Goal: Transaction & Acquisition: Purchase product/service

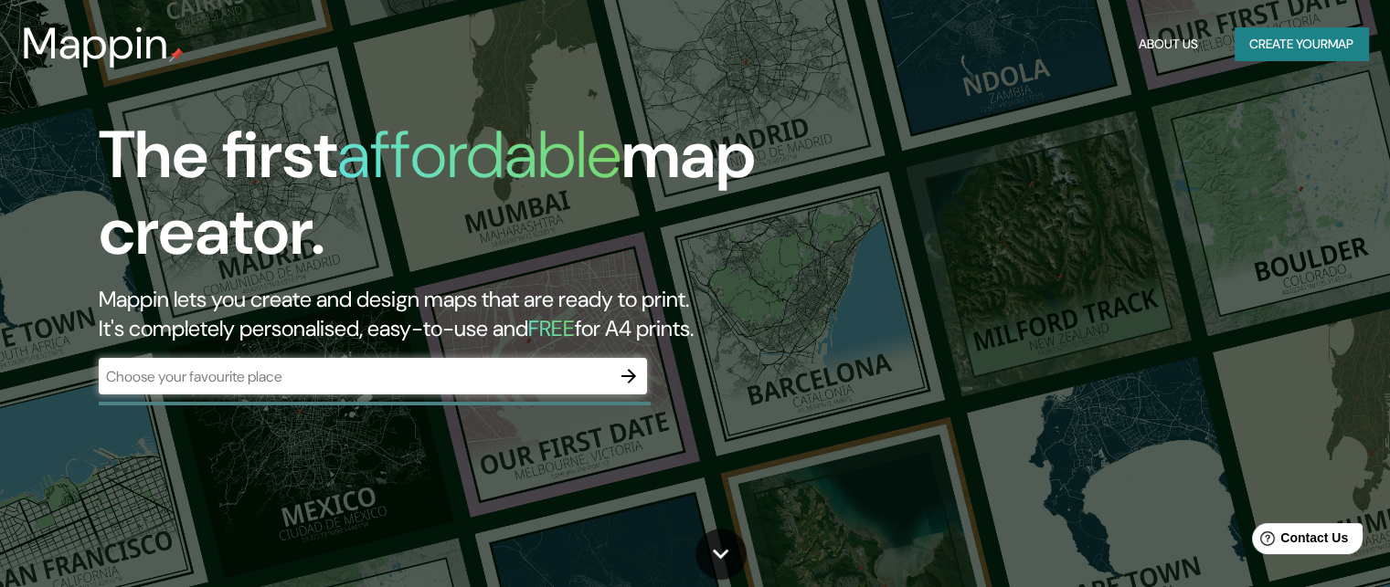
click at [376, 354] on div "The first affordable map creator. Mappin lets you create and design maps that a…" at bounding box center [446, 265] width 834 height 296
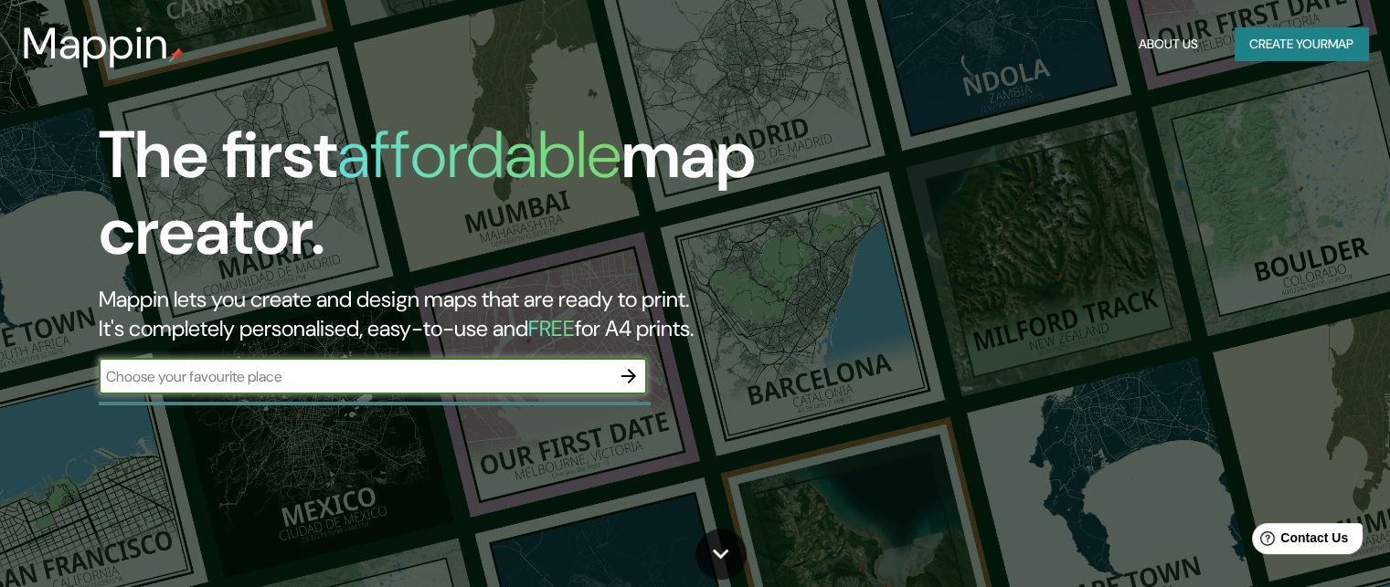
click at [296, 377] on input "text" at bounding box center [355, 376] width 512 height 21
type input "huancayo"
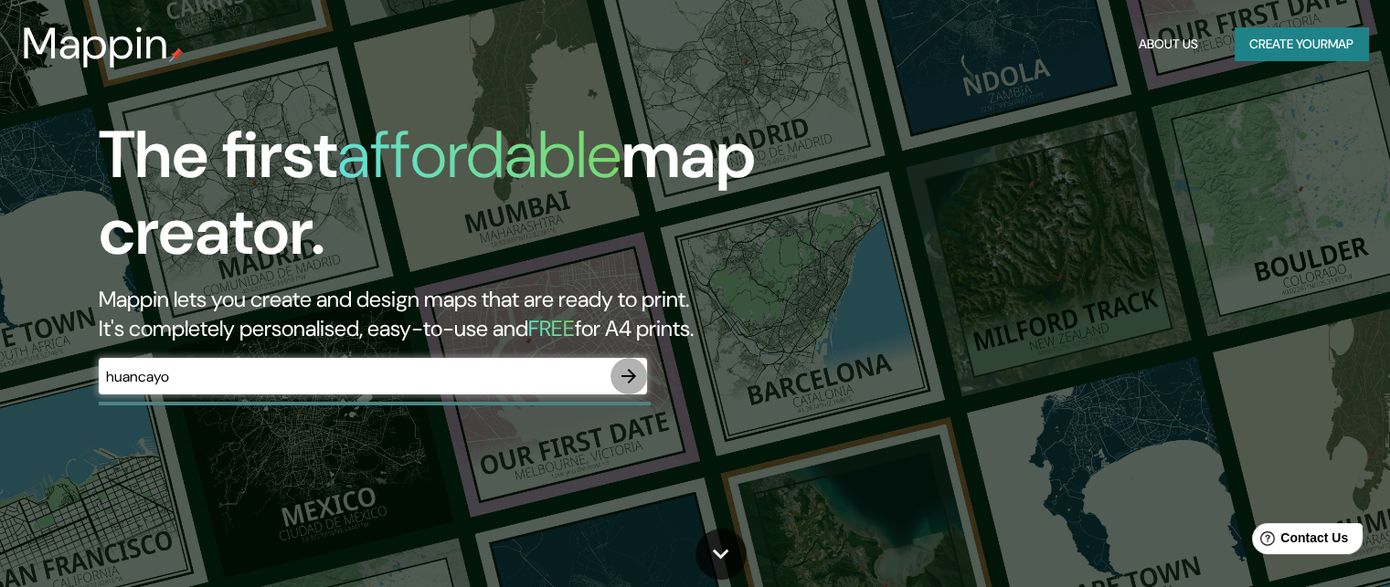
click at [627, 379] on icon "button" at bounding box center [629, 376] width 22 height 22
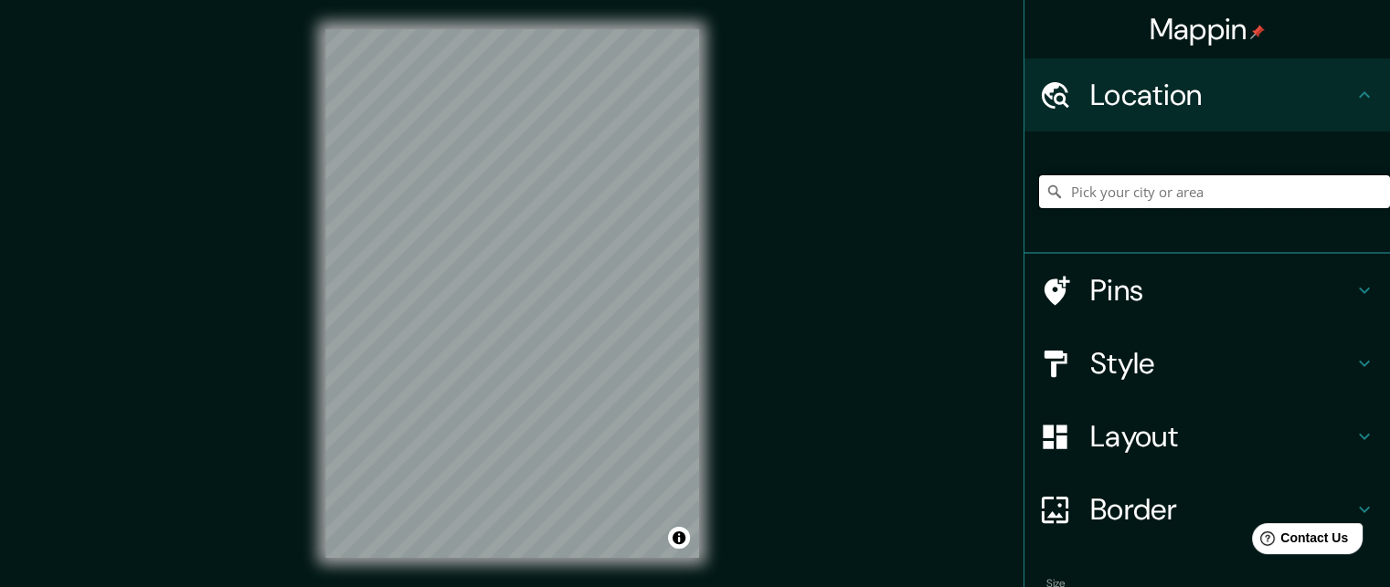
click at [1191, 184] on input "Pick your city or area" at bounding box center [1214, 191] width 351 height 33
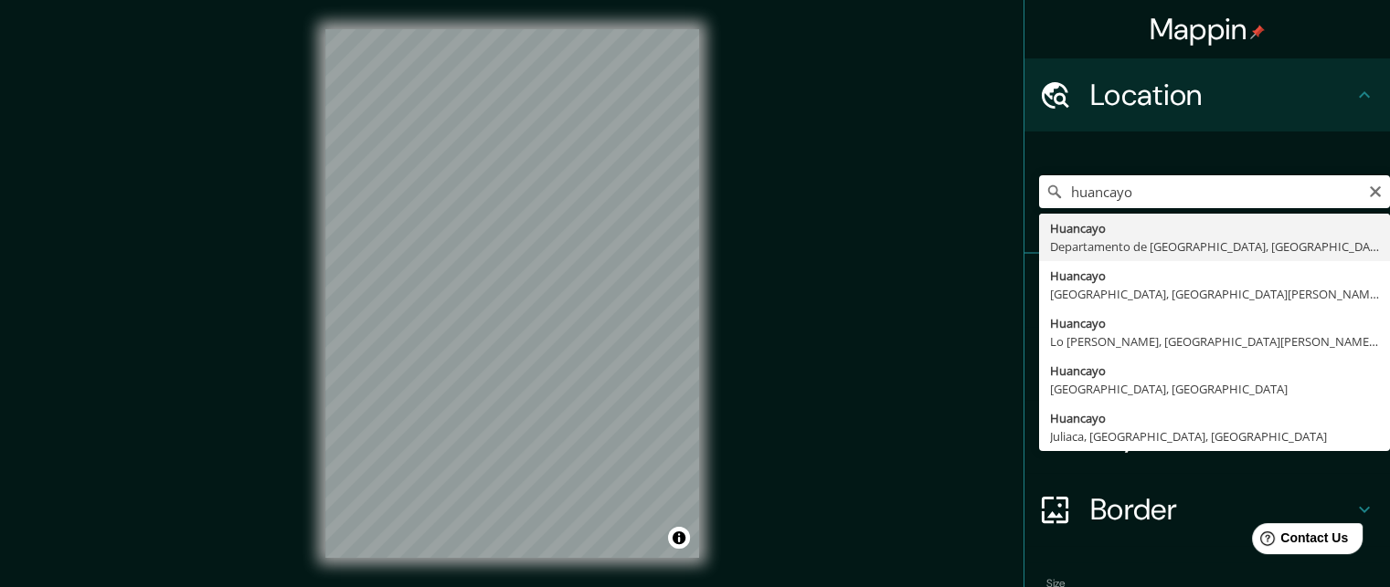
type input "Huancayo, [GEOGRAPHIC_DATA], [GEOGRAPHIC_DATA]"
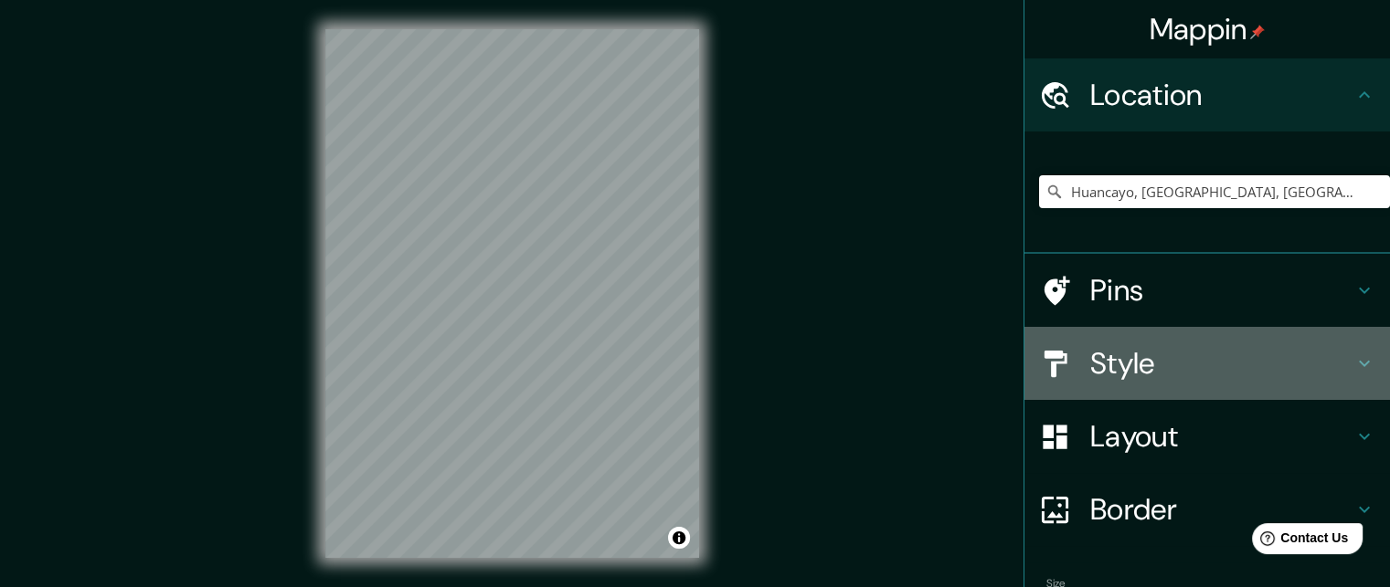
click at [1118, 355] on h4 "Style" at bounding box center [1221, 363] width 263 height 37
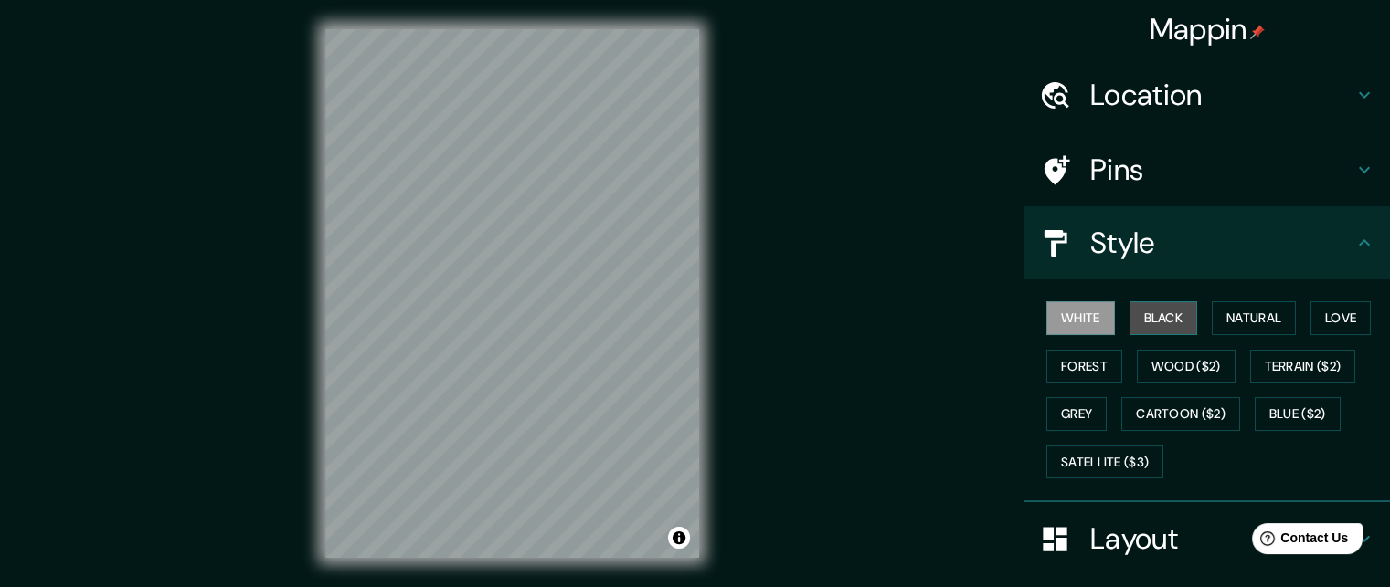
click at [1129, 313] on button "Black" at bounding box center [1163, 318] width 69 height 34
click at [1197, 312] on div "White Black Natural Love Forest Wood ($2) Terrain ($2) Grey Cartoon ($2) Blue (…" at bounding box center [1214, 390] width 351 height 192
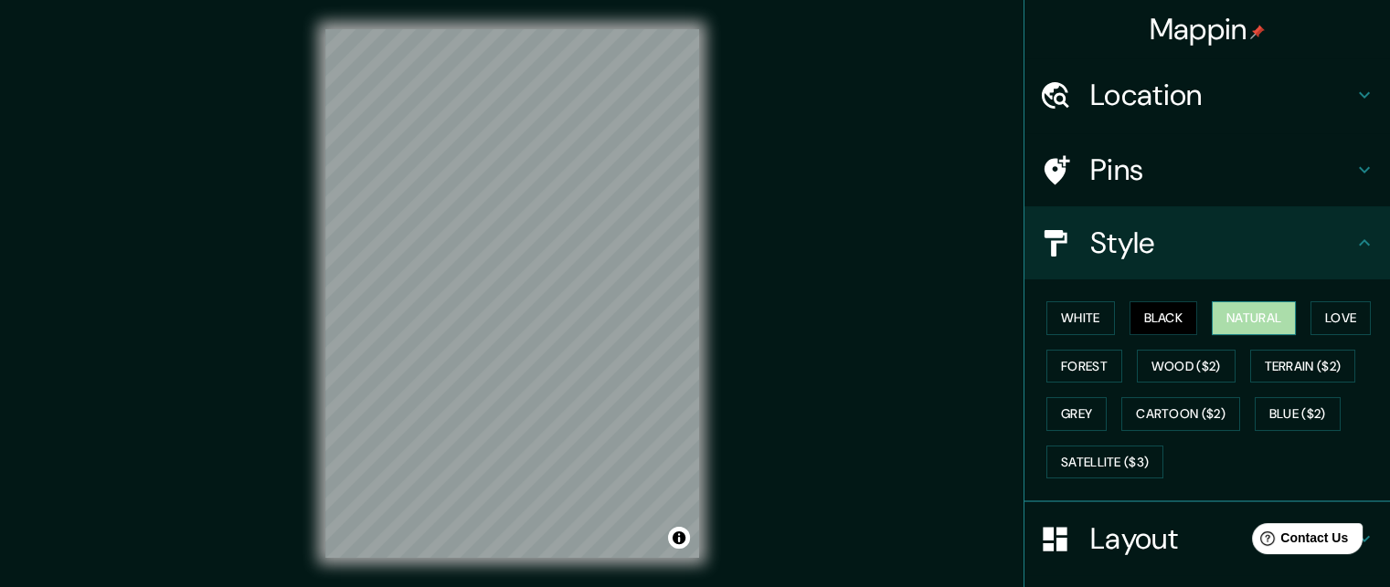
click at [1213, 312] on button "Natural" at bounding box center [1253, 318] width 84 height 34
click at [1342, 317] on button "Love" at bounding box center [1340, 318] width 60 height 34
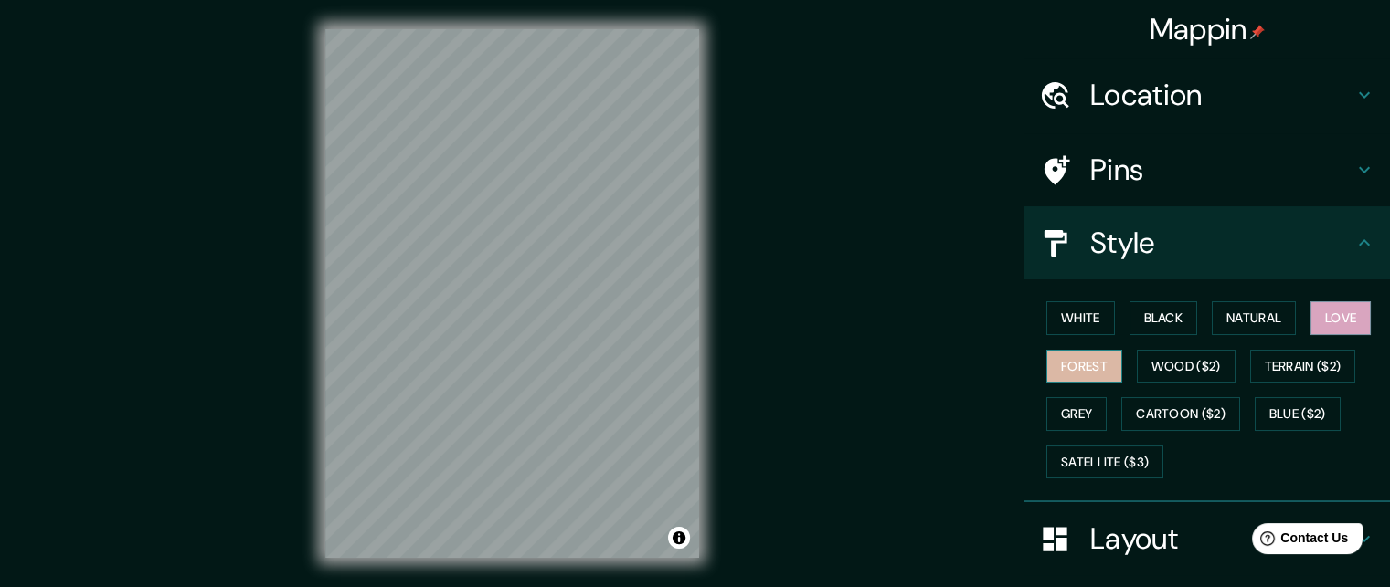
click at [1082, 365] on button "Forest" at bounding box center [1084, 367] width 76 height 34
click at [1081, 405] on button "Grey" at bounding box center [1076, 414] width 60 height 34
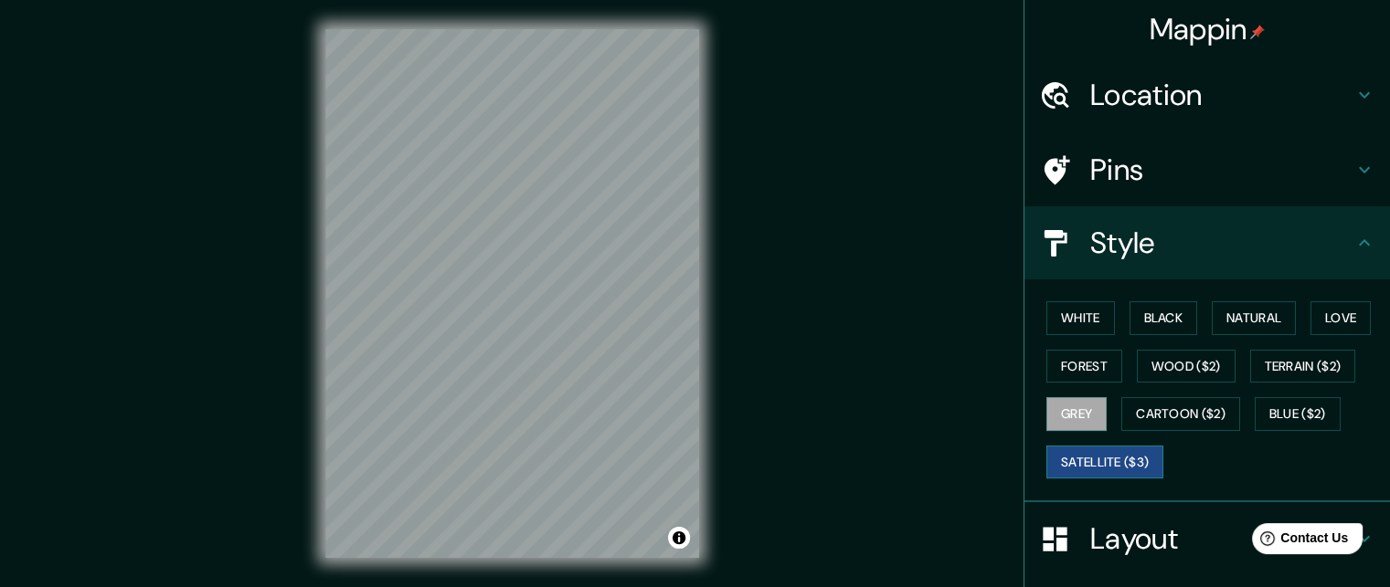
click at [1111, 461] on button "Satellite ($3)" at bounding box center [1104, 463] width 117 height 34
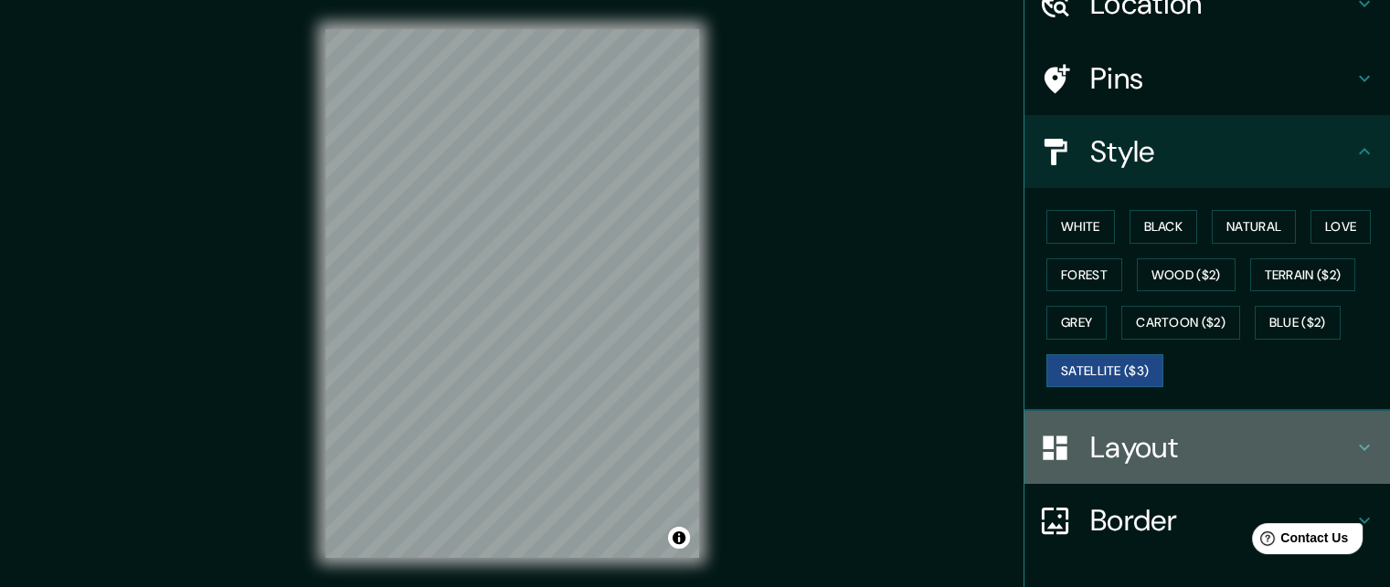
click at [1121, 456] on h4 "Layout" at bounding box center [1221, 447] width 263 height 37
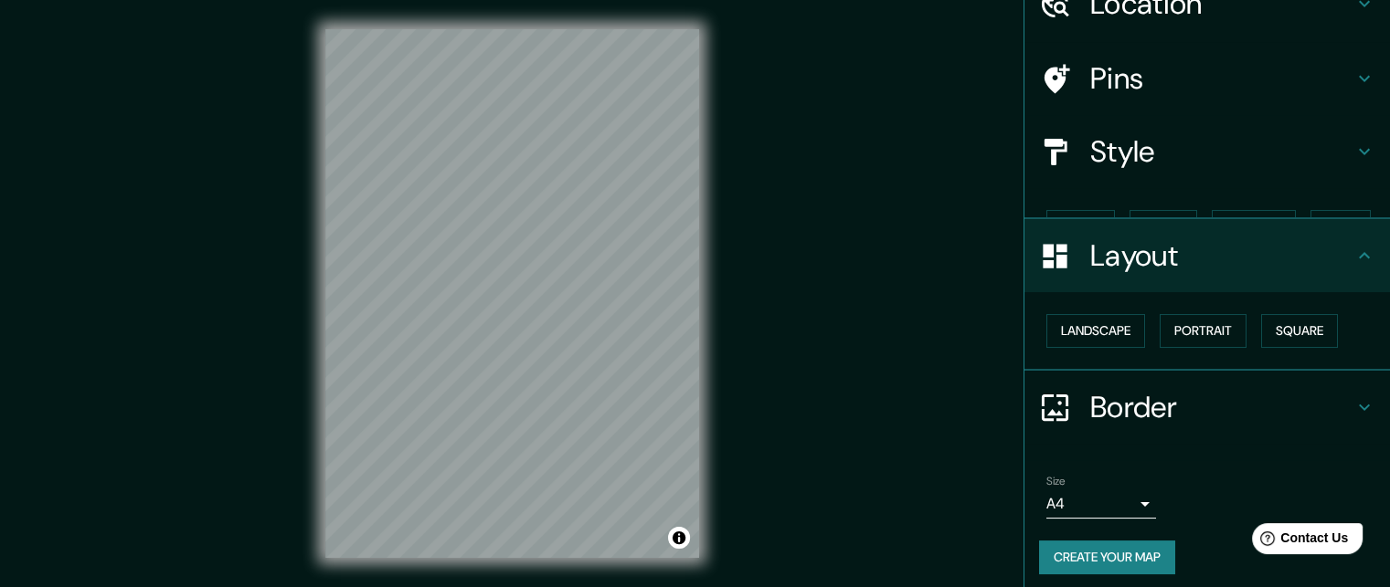
scroll to position [68, 0]
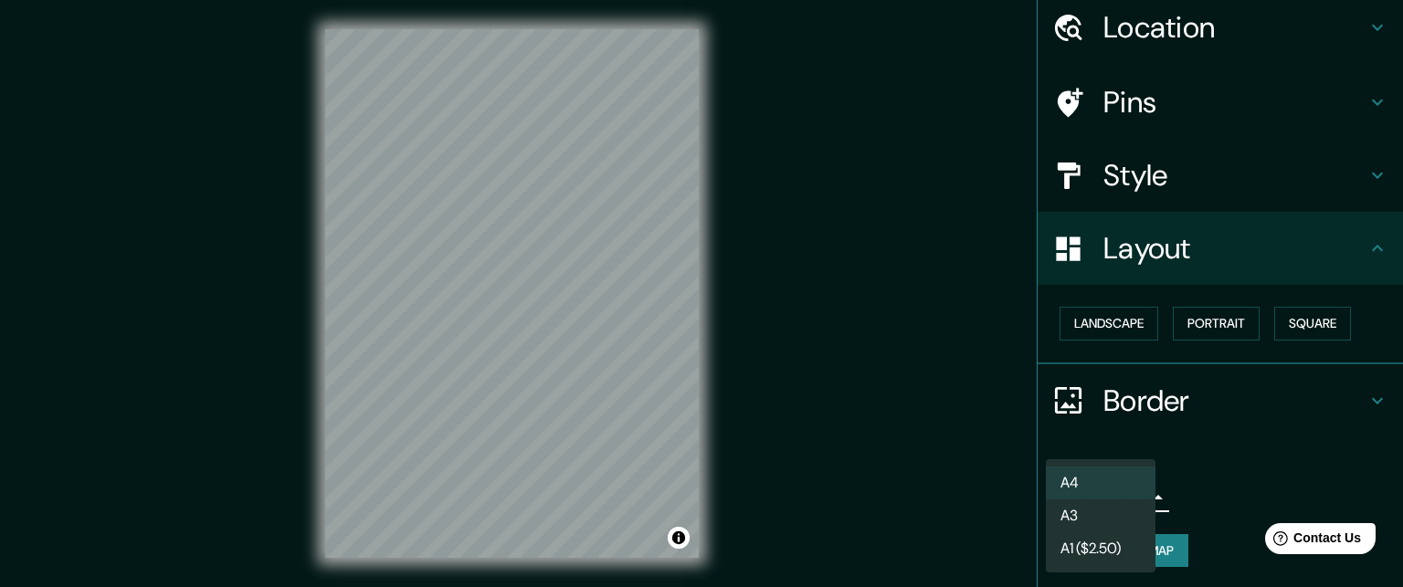
click at [1120, 487] on body "Mappin Location [GEOGRAPHIC_DATA], [GEOGRAPHIC_DATA], [GEOGRAPHIC_DATA] Pins St…" at bounding box center [701, 293] width 1403 height 587
click at [1112, 519] on li "A3" at bounding box center [1101, 516] width 110 height 33
type input "a4"
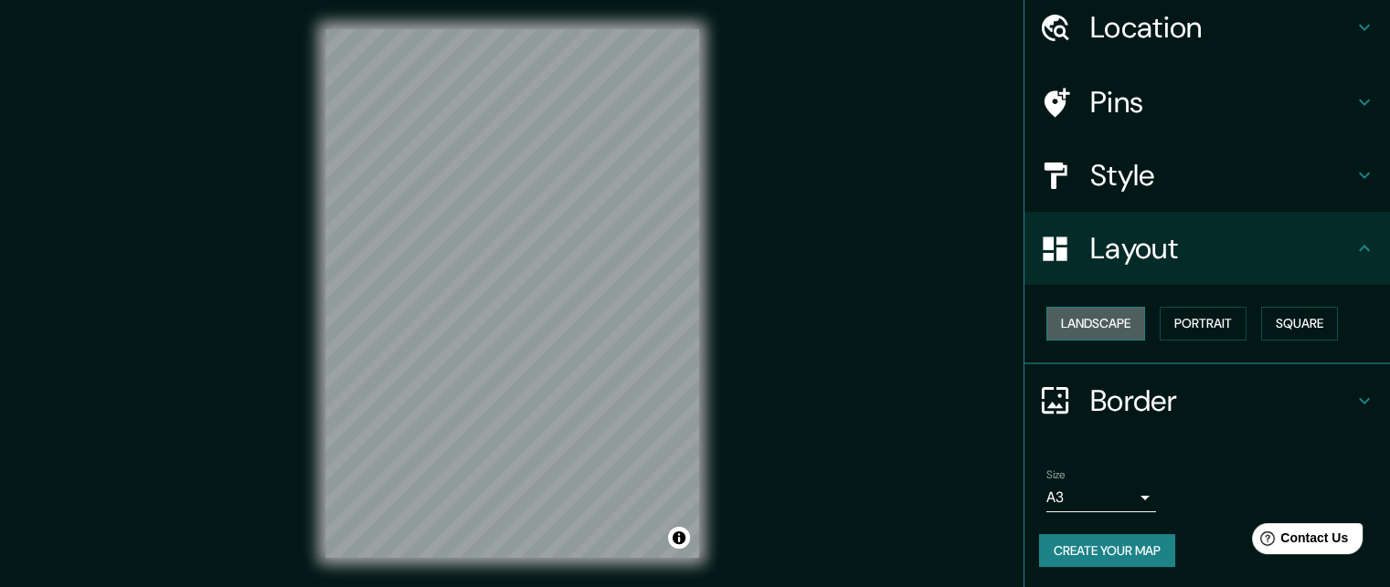
click at [1107, 324] on button "Landscape" at bounding box center [1095, 324] width 99 height 34
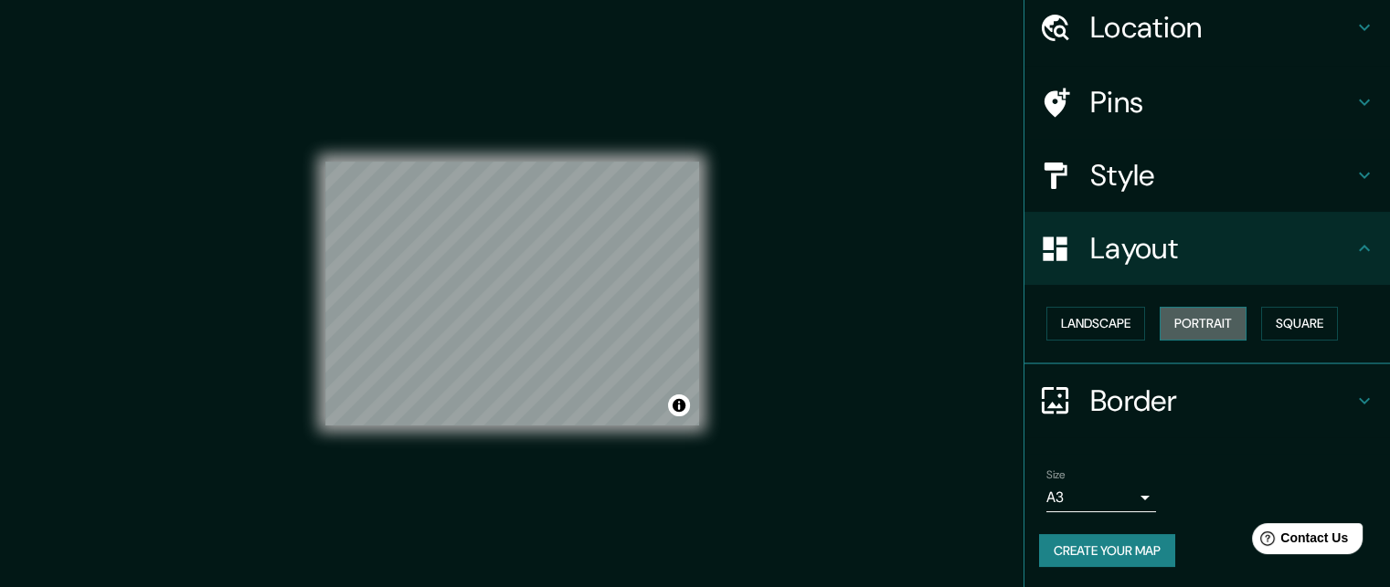
click at [1178, 323] on button "Portrait" at bounding box center [1202, 324] width 87 height 34
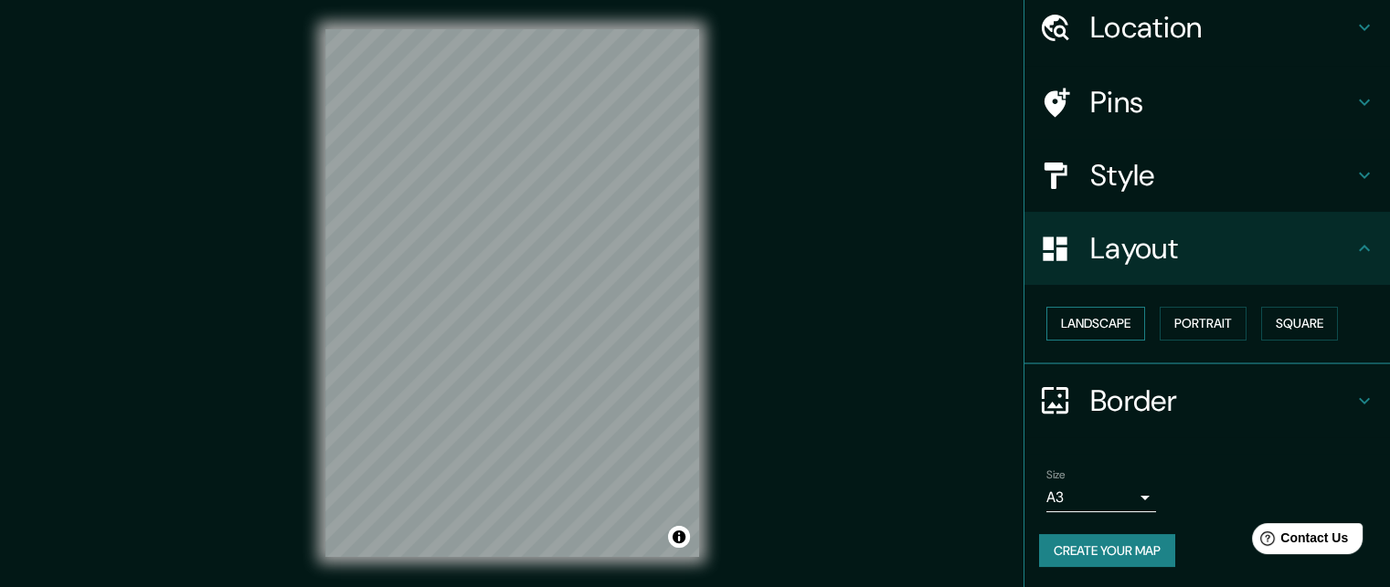
click at [1122, 322] on button "Landscape" at bounding box center [1095, 324] width 99 height 34
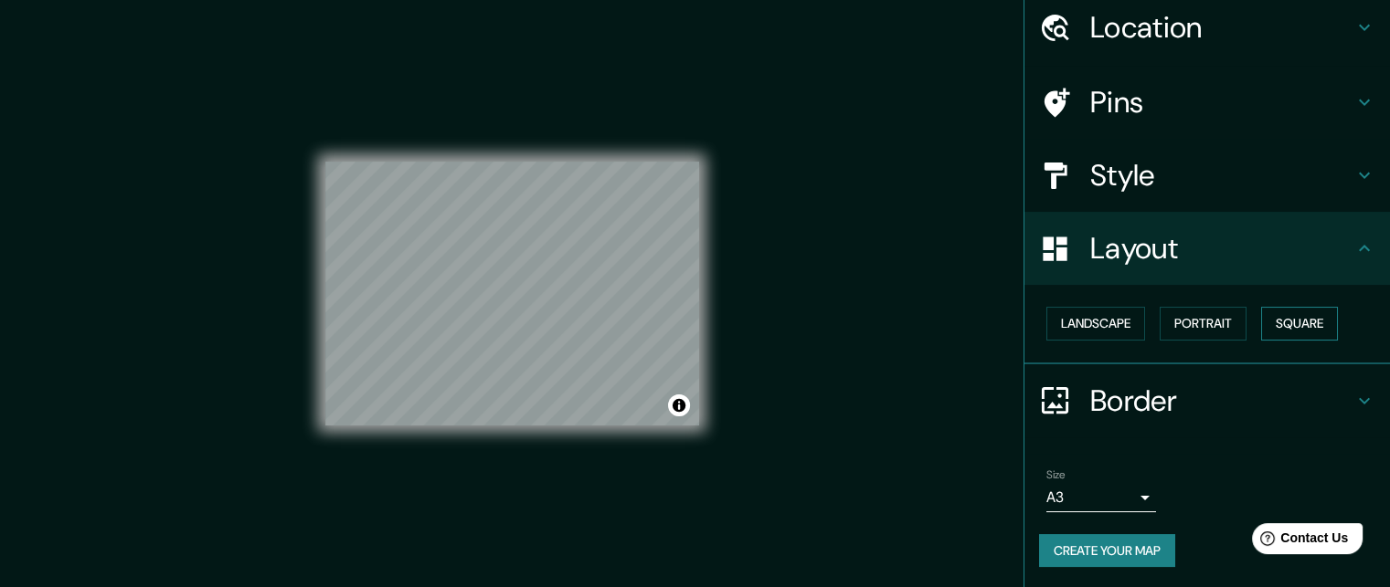
click at [1263, 321] on button "Square" at bounding box center [1299, 324] width 77 height 34
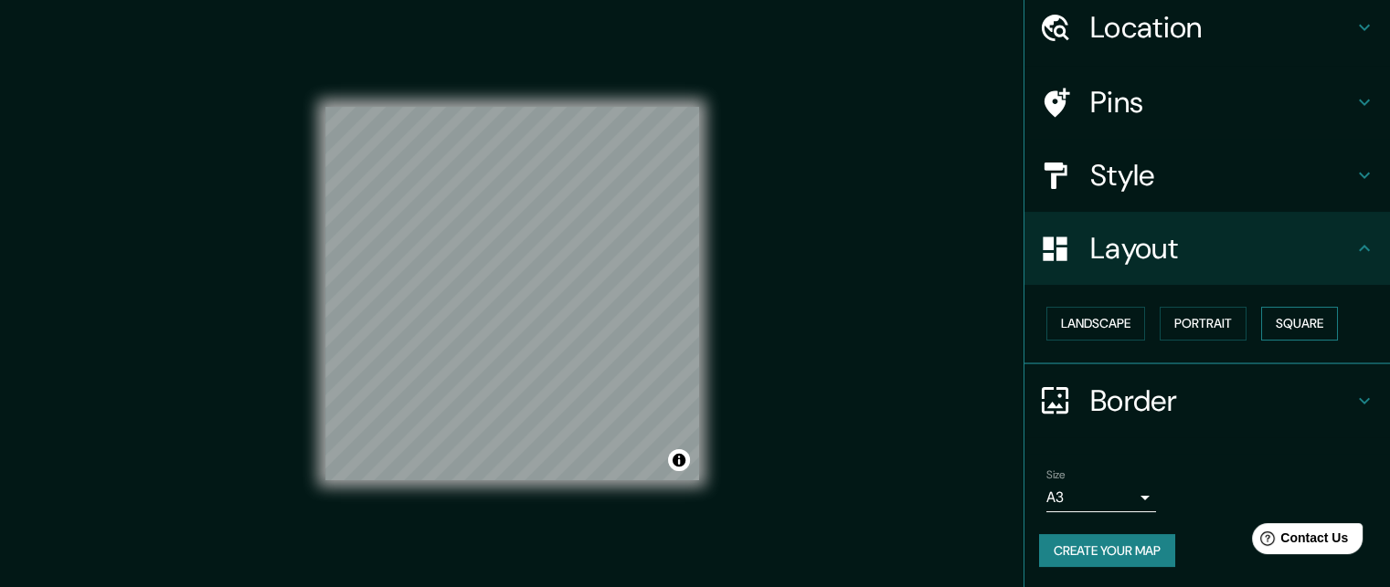
click at [1286, 313] on button "Square" at bounding box center [1299, 324] width 77 height 34
click at [1106, 334] on button "Landscape" at bounding box center [1095, 324] width 99 height 34
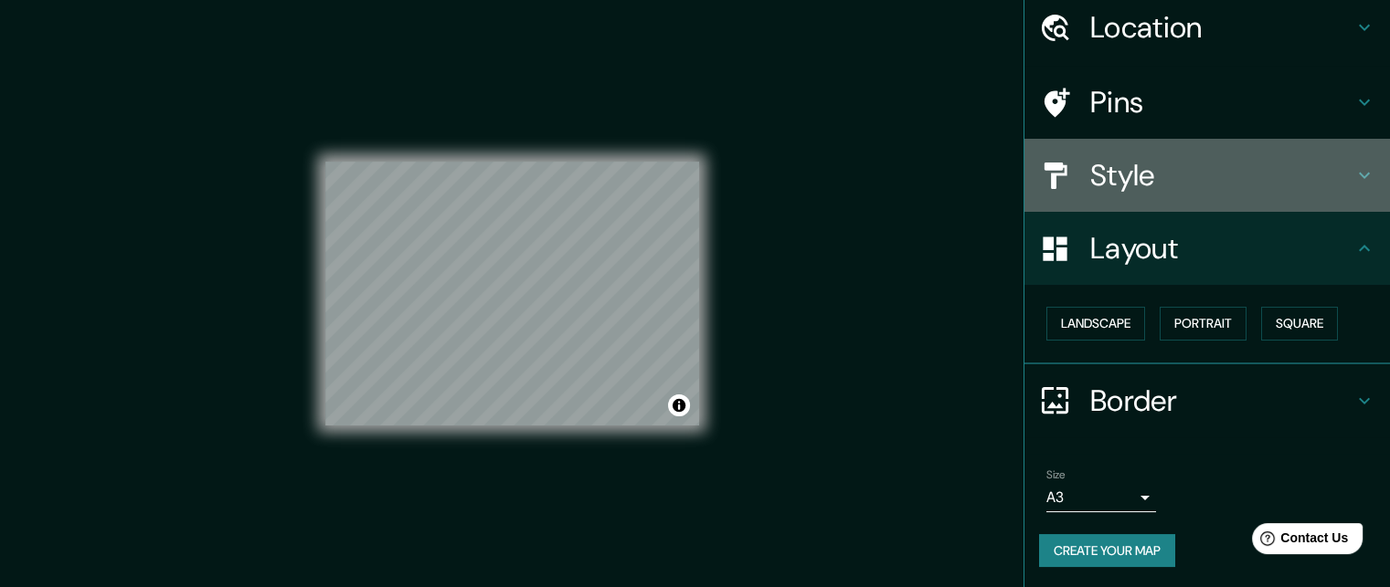
click at [1162, 164] on h4 "Style" at bounding box center [1221, 175] width 263 height 37
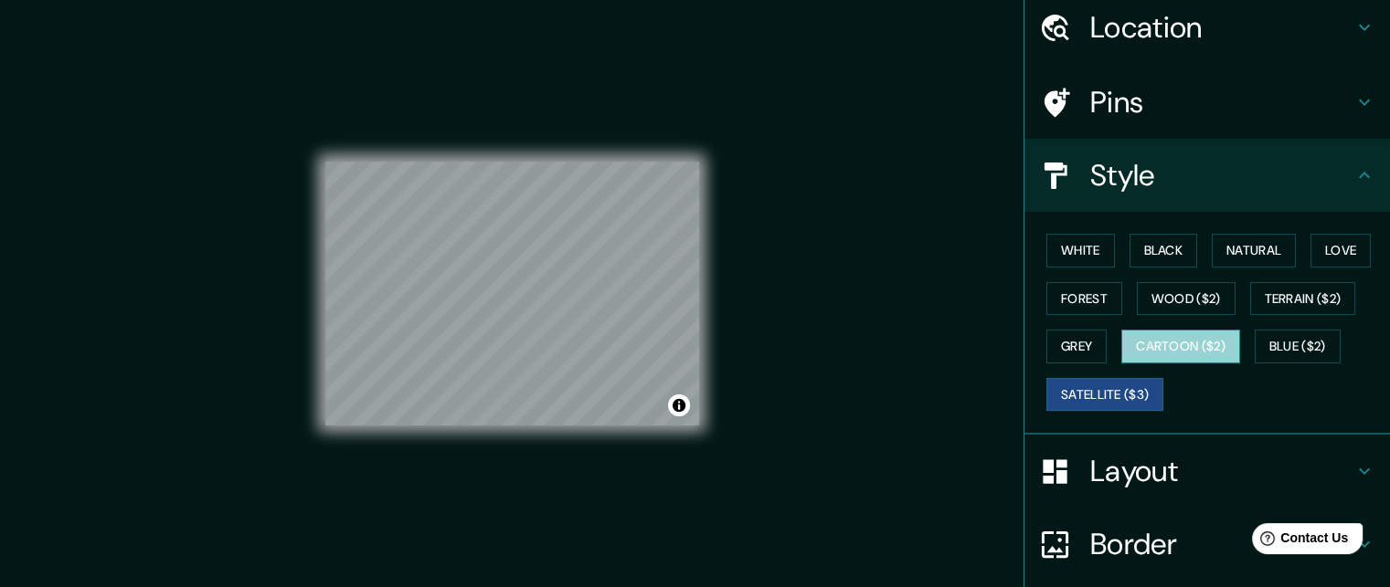
click at [1158, 353] on button "Cartoon ($2)" at bounding box center [1180, 347] width 119 height 34
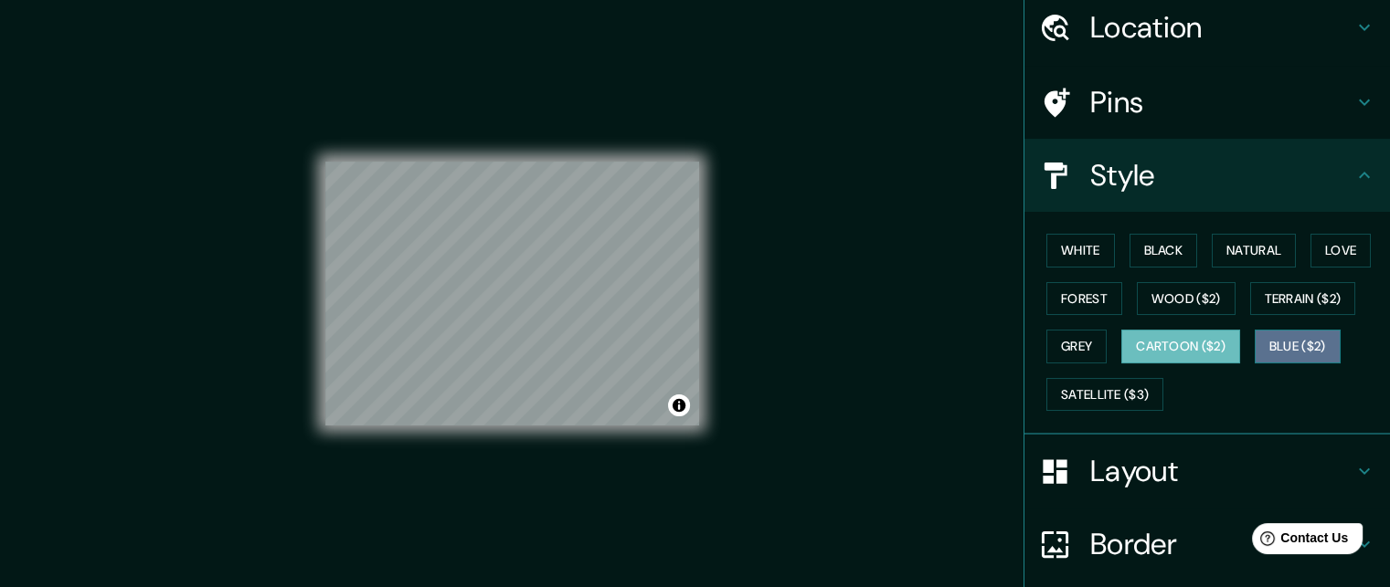
click at [1284, 335] on button "Blue ($2)" at bounding box center [1297, 347] width 86 height 34
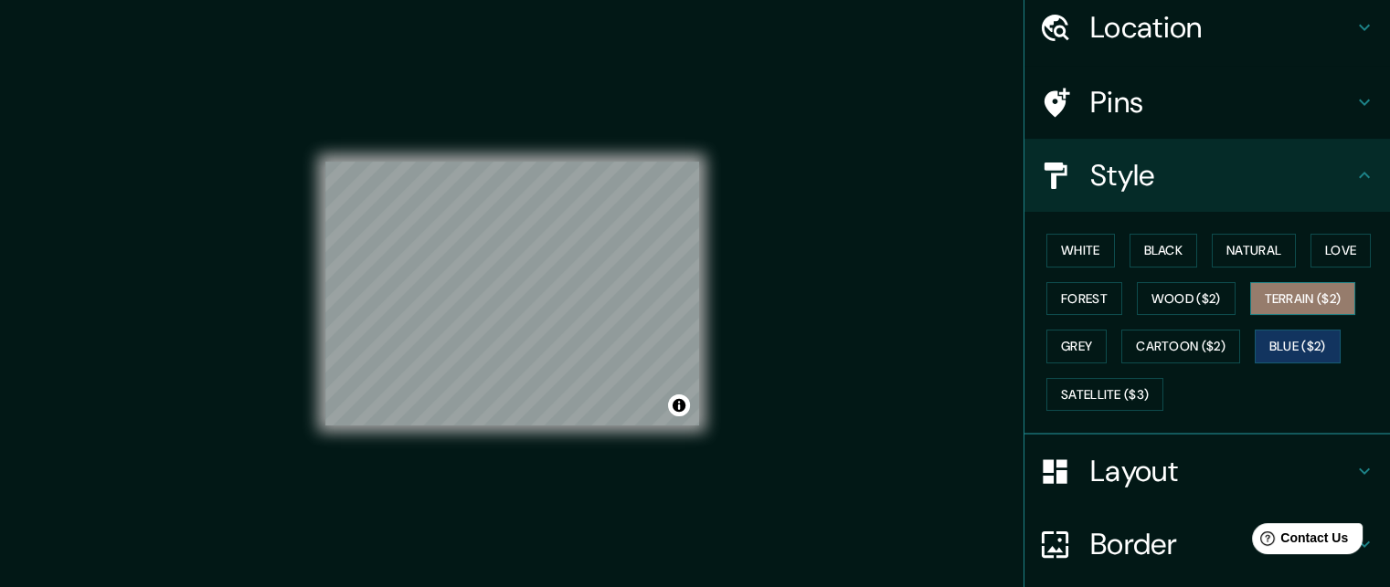
click at [1287, 306] on button "Terrain ($2)" at bounding box center [1303, 299] width 106 height 34
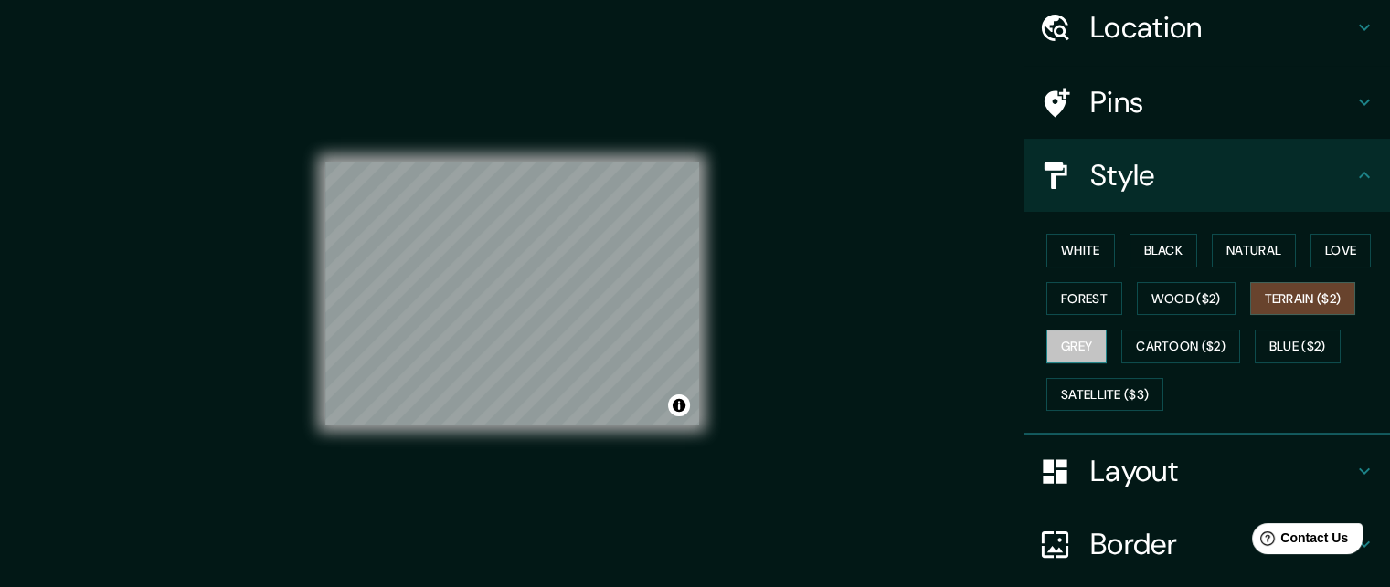
click at [1093, 333] on button "Grey" at bounding box center [1076, 347] width 60 height 34
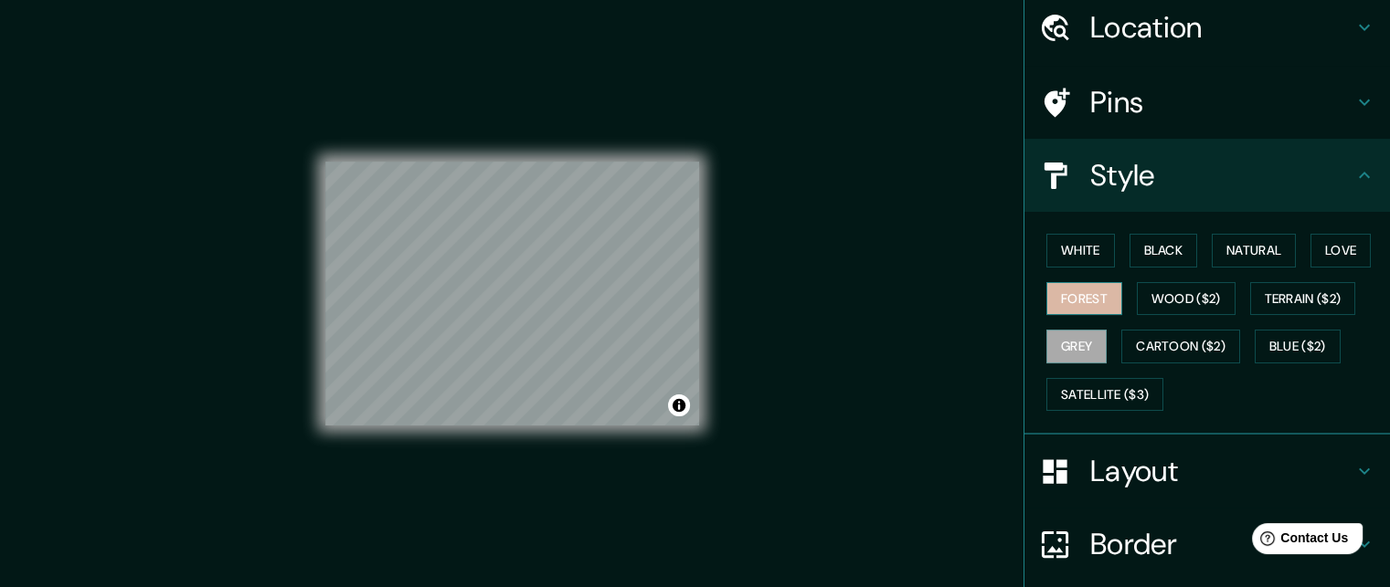
click at [1084, 301] on button "Forest" at bounding box center [1084, 299] width 76 height 34
click at [1322, 240] on button "Love" at bounding box center [1340, 251] width 60 height 34
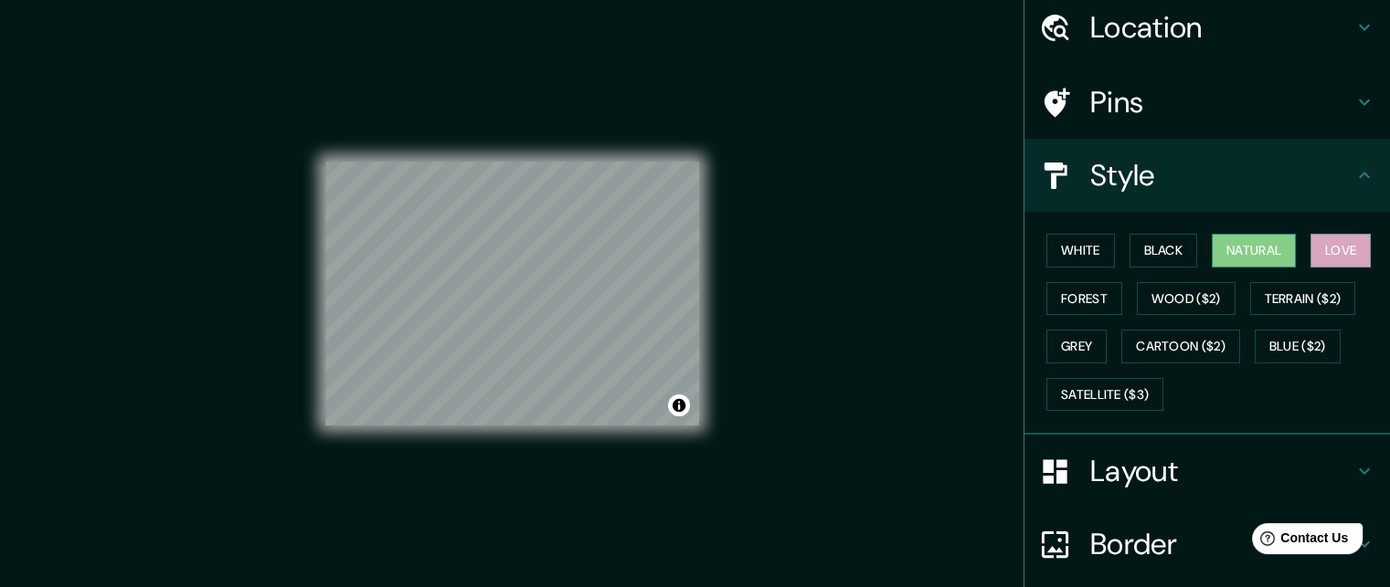
click at [1251, 240] on button "Natural" at bounding box center [1253, 251] width 84 height 34
click at [1188, 250] on div "White Black Natural Love Forest Wood ($2) Terrain ($2) Grey Cartoon ($2) Blue (…" at bounding box center [1214, 323] width 351 height 192
click at [1161, 250] on button "Black" at bounding box center [1163, 251] width 69 height 34
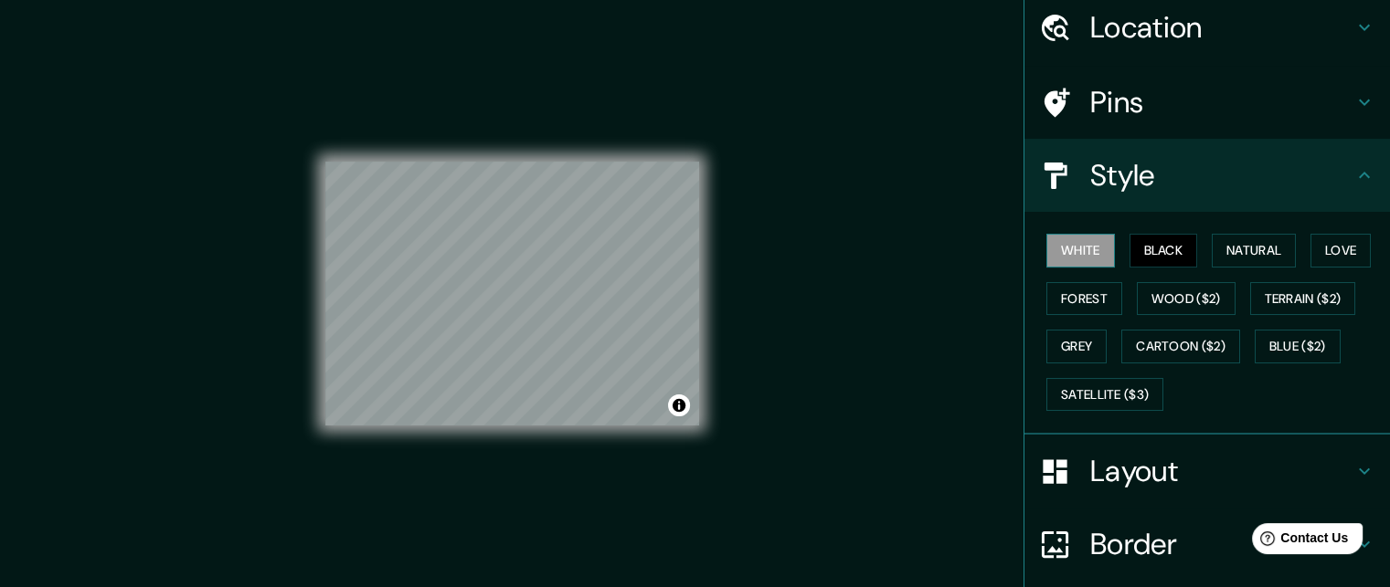
click at [1067, 252] on button "White" at bounding box center [1080, 251] width 69 height 34
click at [1152, 276] on div "White Black Natural Love Forest Wood ($2) Terrain ($2) Grey Cartoon ($2) Blue (…" at bounding box center [1214, 323] width 351 height 192
click at [1151, 290] on button "Wood ($2)" at bounding box center [1186, 299] width 99 height 34
click at [1052, 241] on button "White" at bounding box center [1080, 251] width 69 height 34
click at [1129, 249] on button "Black" at bounding box center [1163, 251] width 69 height 34
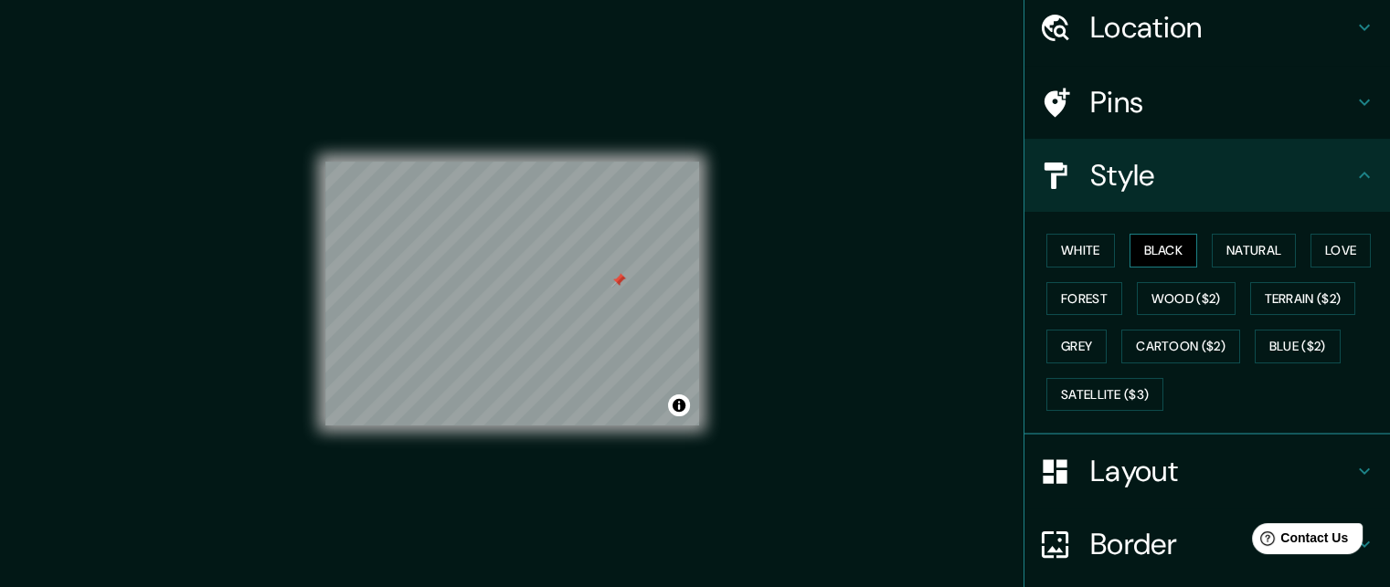
click at [1149, 240] on button "Black" at bounding box center [1163, 251] width 69 height 34
click at [1224, 251] on button "Natural" at bounding box center [1253, 251] width 84 height 34
click at [643, 318] on div at bounding box center [646, 316] width 15 height 15
